Goal: Task Accomplishment & Management: Manage account settings

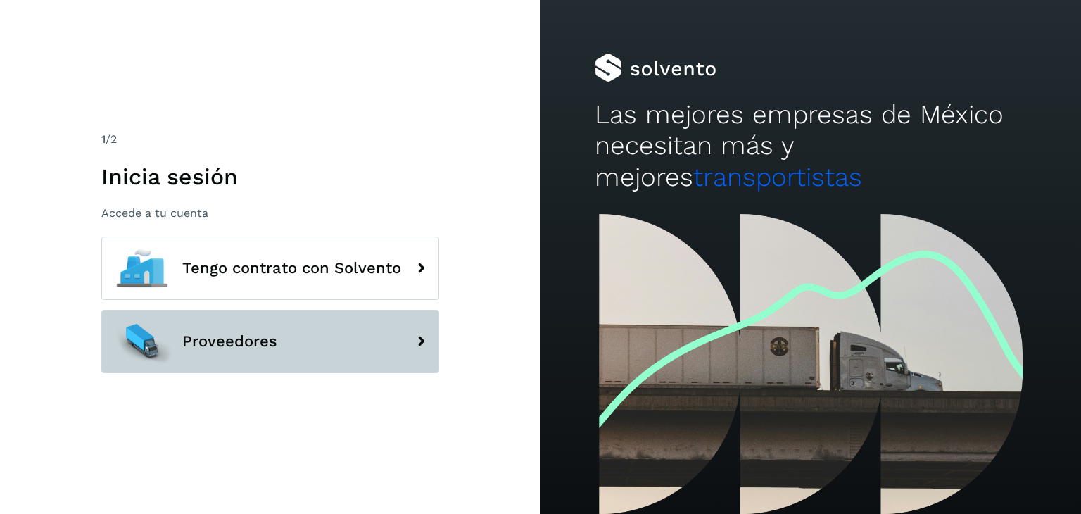
click at [280, 349] on button "Proveedores" at bounding box center [270, 341] width 338 height 63
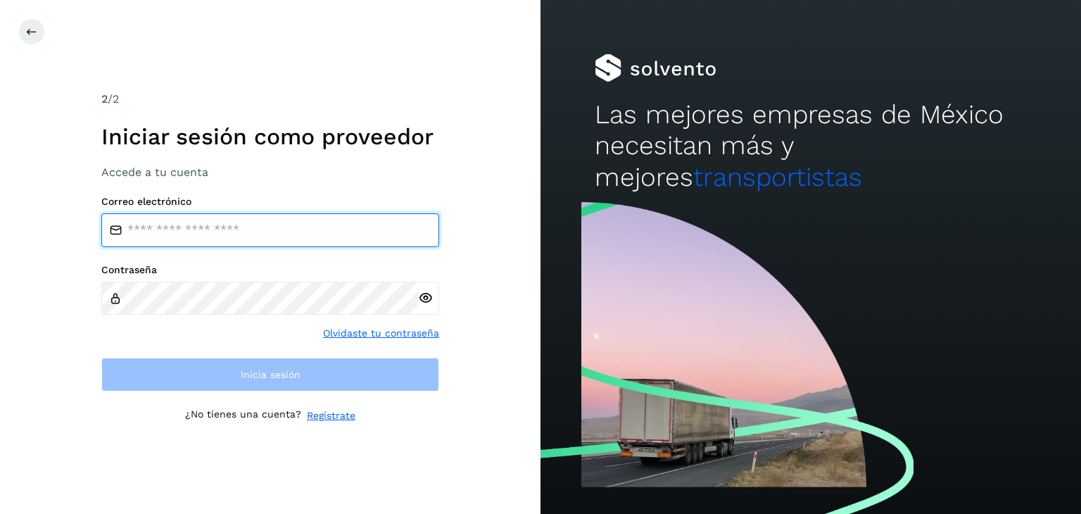
click at [195, 229] on input "email" at bounding box center [270, 230] width 338 height 34
type input "**********"
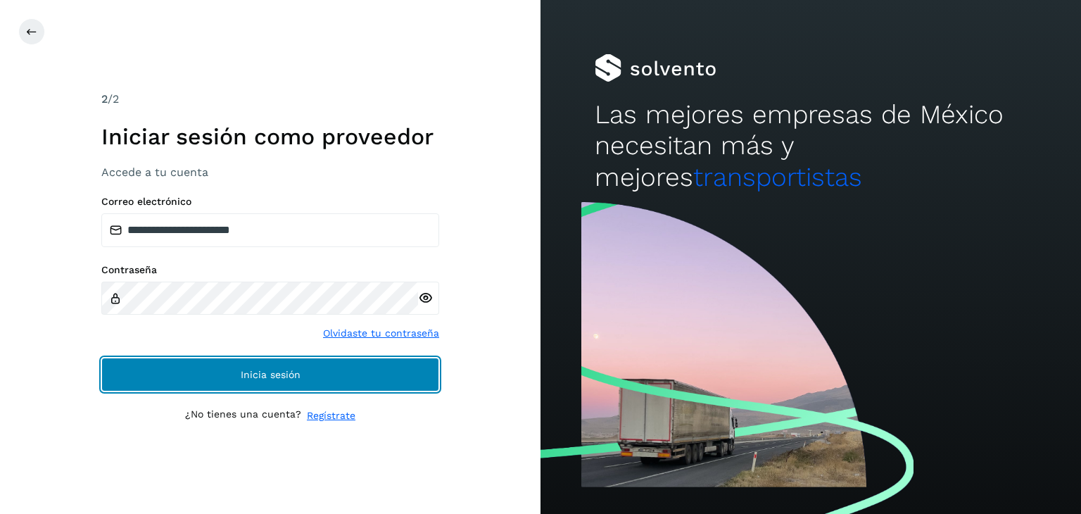
click at [306, 374] on button "Inicia sesión" at bounding box center [270, 375] width 338 height 34
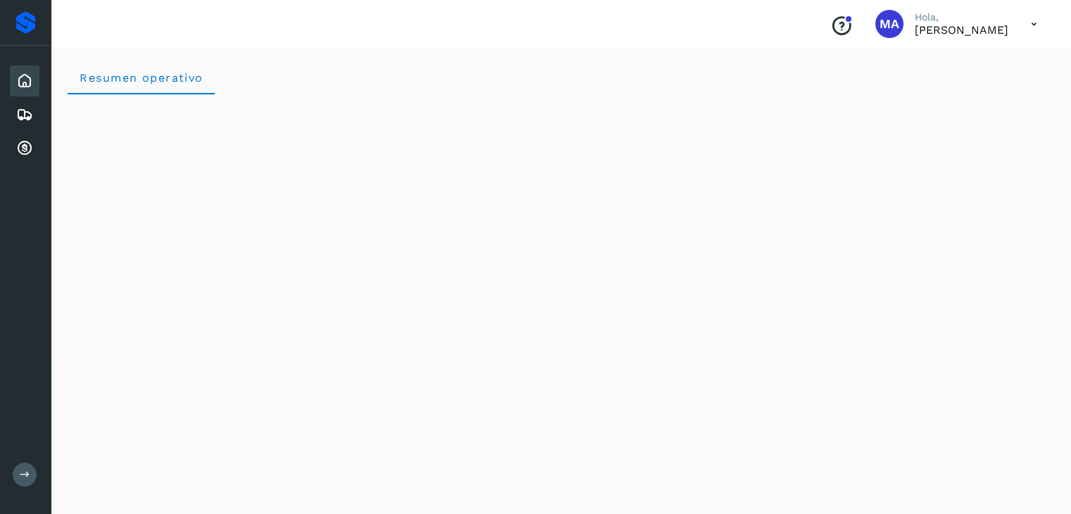
click at [31, 78] on icon at bounding box center [24, 80] width 17 height 17
click at [26, 153] on icon at bounding box center [24, 148] width 17 height 17
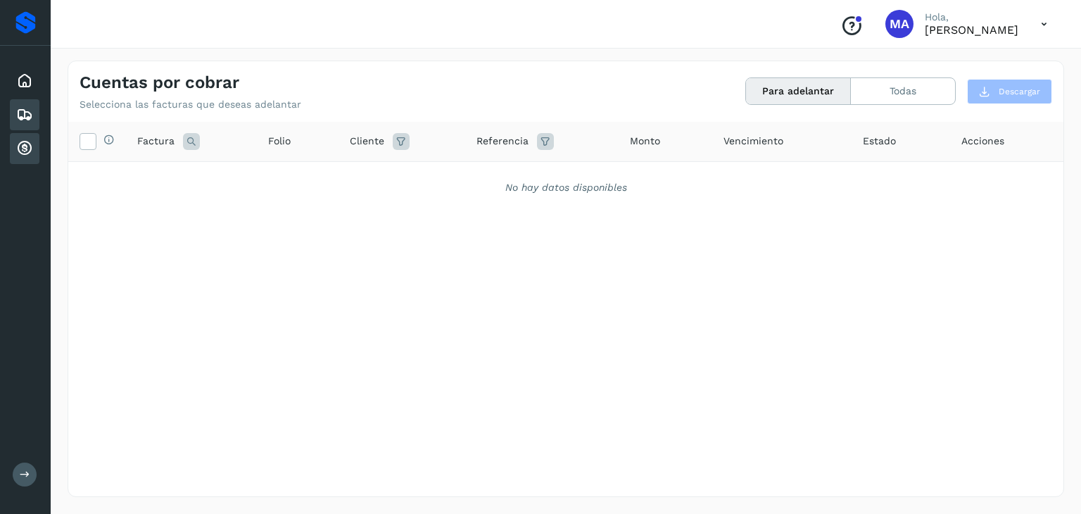
click at [20, 113] on icon at bounding box center [24, 114] width 17 height 17
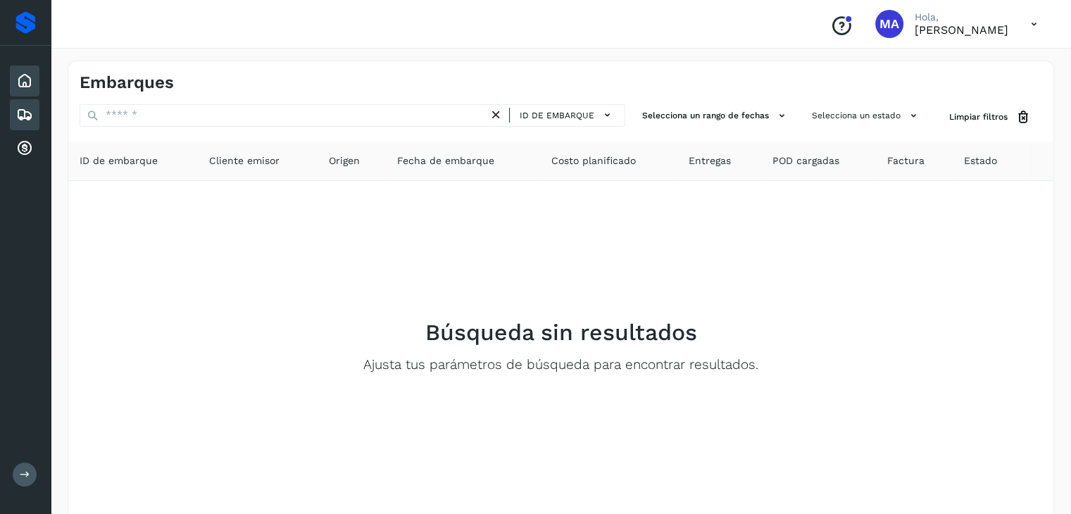
click at [32, 82] on icon at bounding box center [24, 80] width 17 height 17
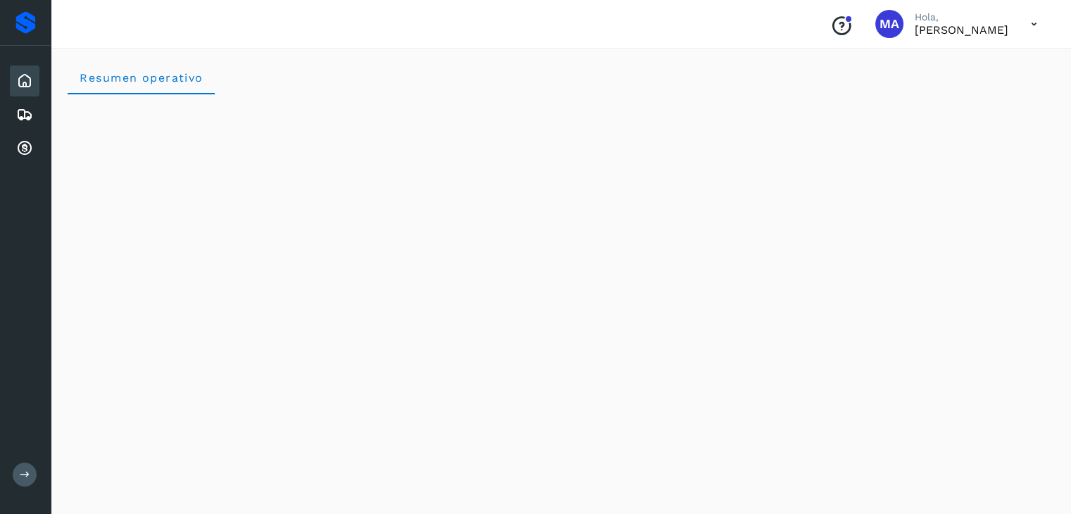
click at [23, 23] on div "Proveedores" at bounding box center [25, 22] width 20 height 23
click at [830, 26] on icon "Conoce nuestros beneficios" at bounding box center [841, 26] width 23 height 23
click at [32, 477] on button at bounding box center [25, 474] width 24 height 24
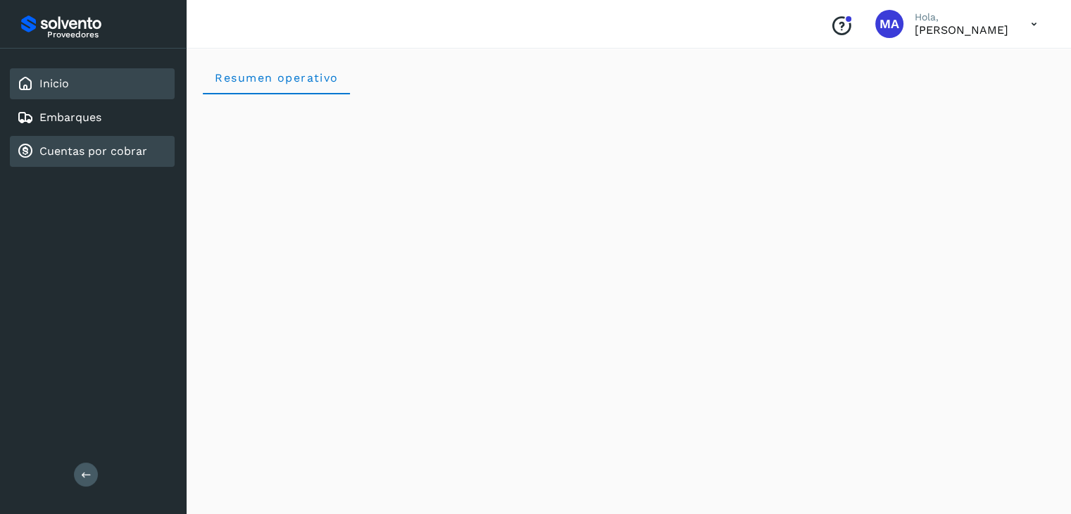
click at [113, 144] on link "Cuentas por cobrar" at bounding box center [93, 150] width 108 height 13
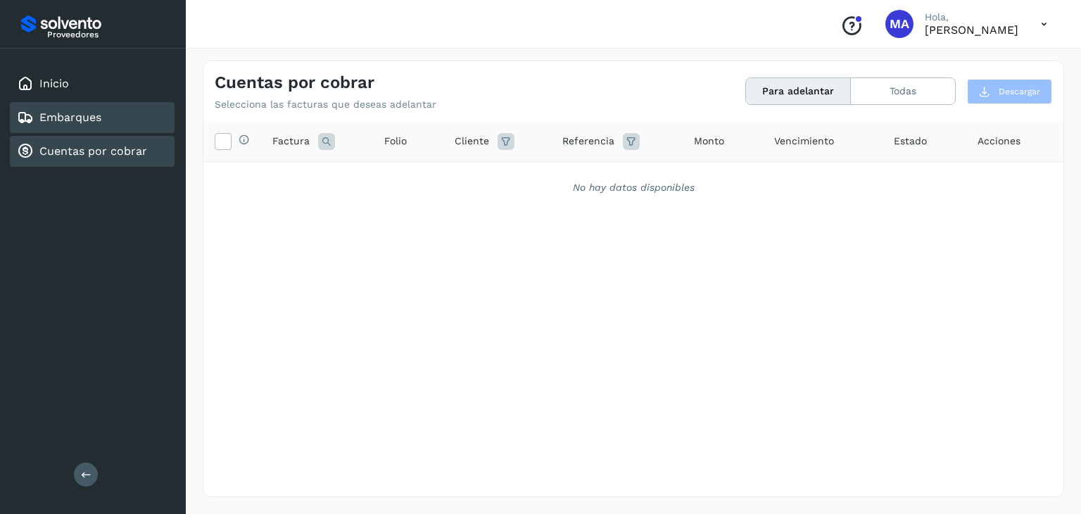
click at [85, 122] on link "Embarques" at bounding box center [70, 117] width 62 height 13
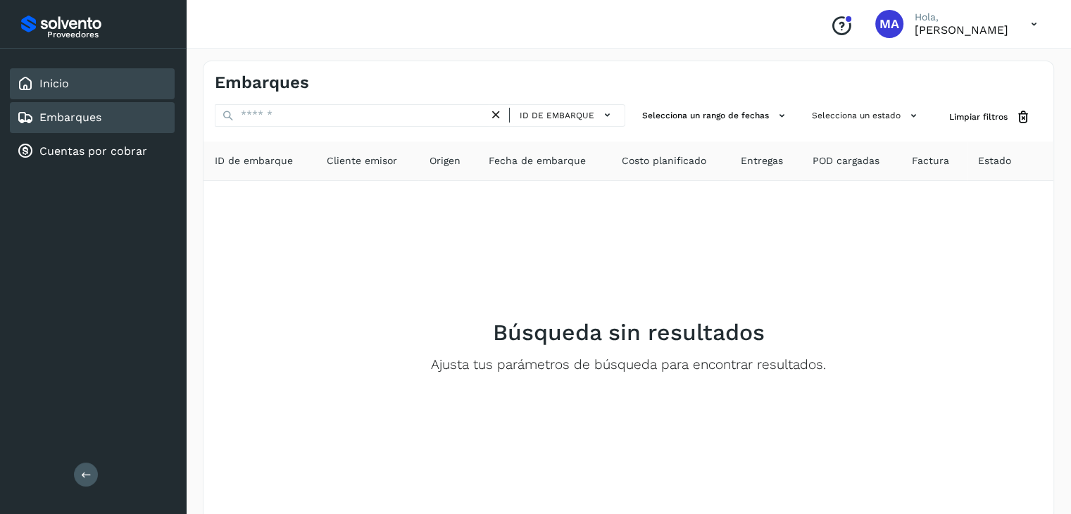
click at [95, 82] on div "Inicio" at bounding box center [92, 83] width 165 height 31
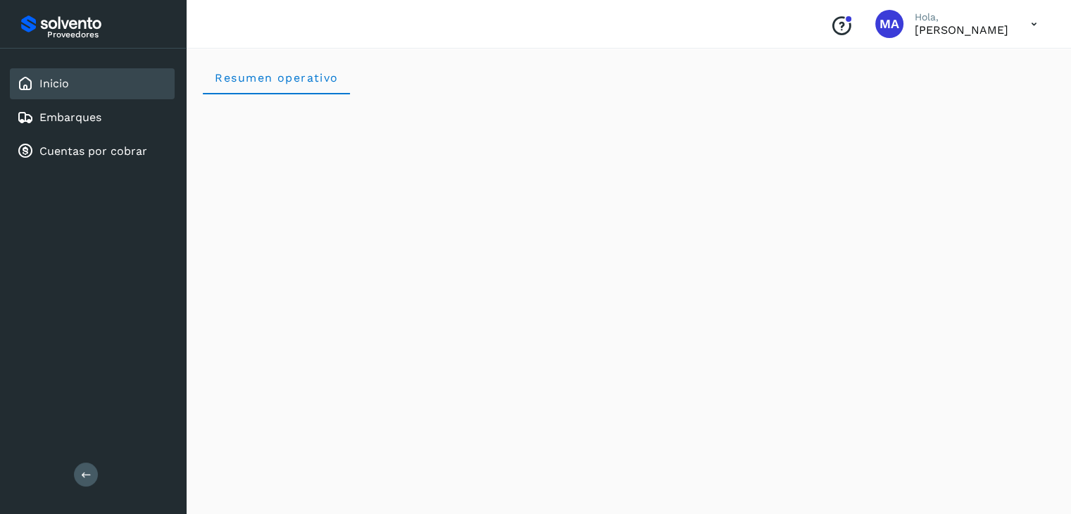
click at [408, 33] on div "Conoce nuestros beneficios [PERSON_NAME], [PERSON_NAME]" at bounding box center [628, 24] width 885 height 49
